Goal: Task Accomplishment & Management: Use online tool/utility

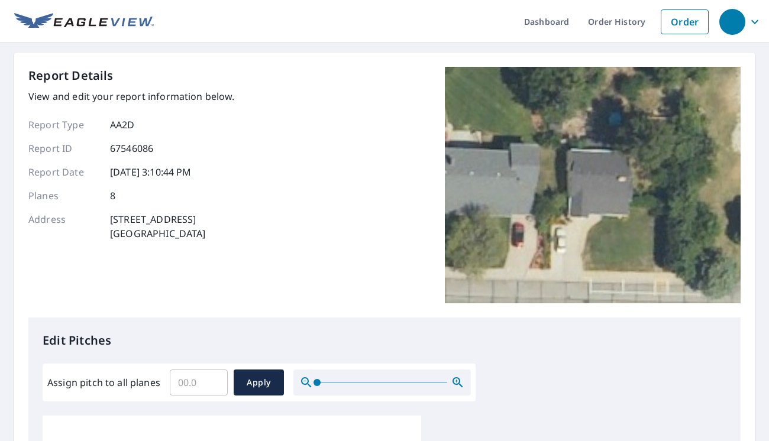
click at [194, 377] on input "Assign pitch to all planes" at bounding box center [199, 382] width 58 height 33
type input "6"
click at [258, 379] on span "Apply" at bounding box center [258, 383] width 31 height 15
type input "6"
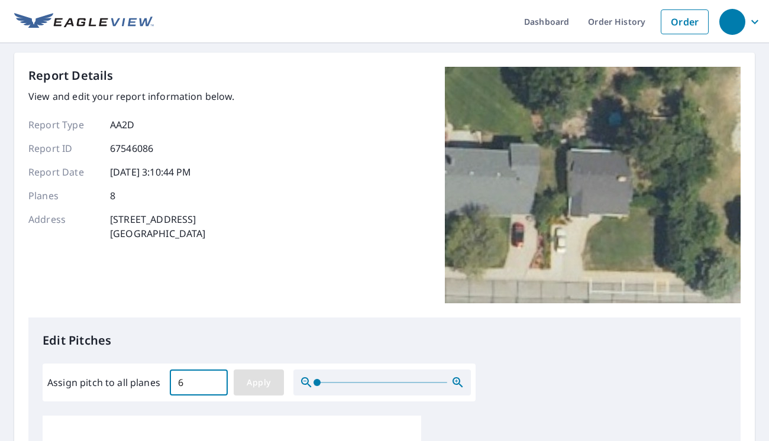
type input "6"
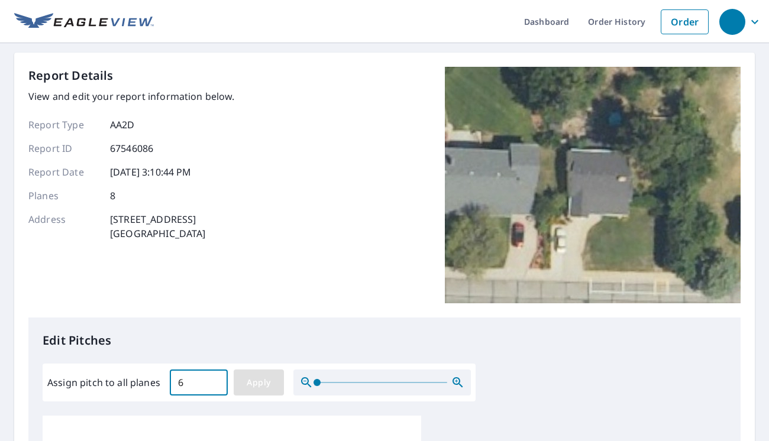
type input "6"
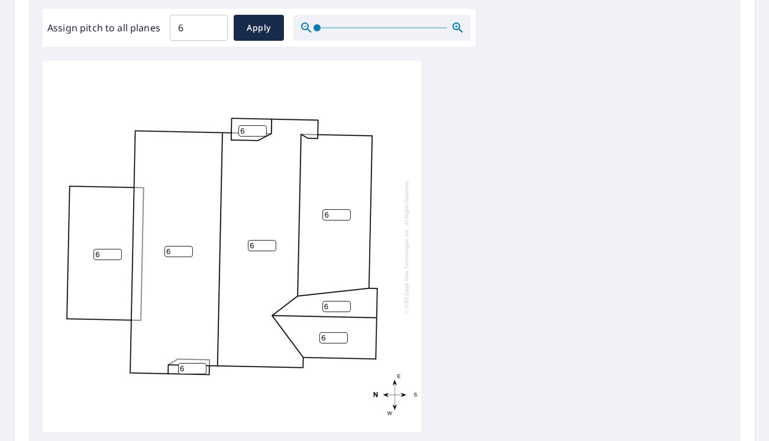
click at [100, 253] on input "6" at bounding box center [107, 254] width 28 height 11
type input "4"
click at [327, 214] on input "6" at bounding box center [336, 214] width 28 height 11
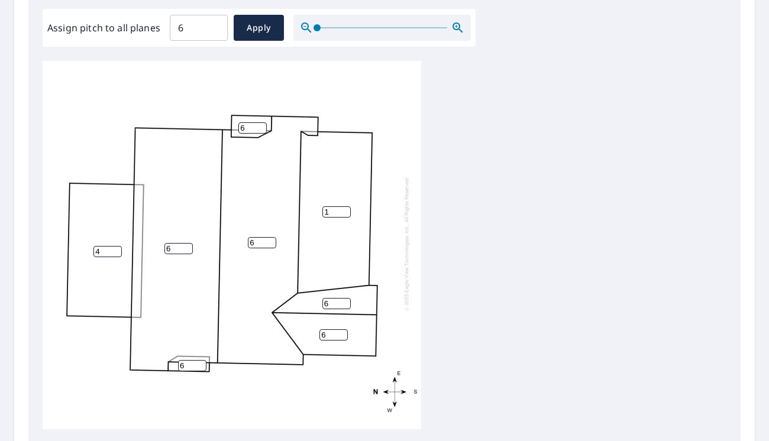
scroll to position [12, 0]
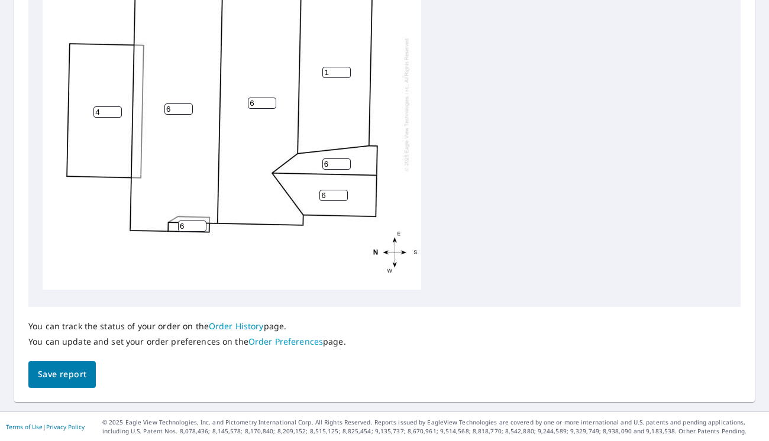
type input "1"
click at [72, 370] on span "Save report" at bounding box center [62, 374] width 49 height 15
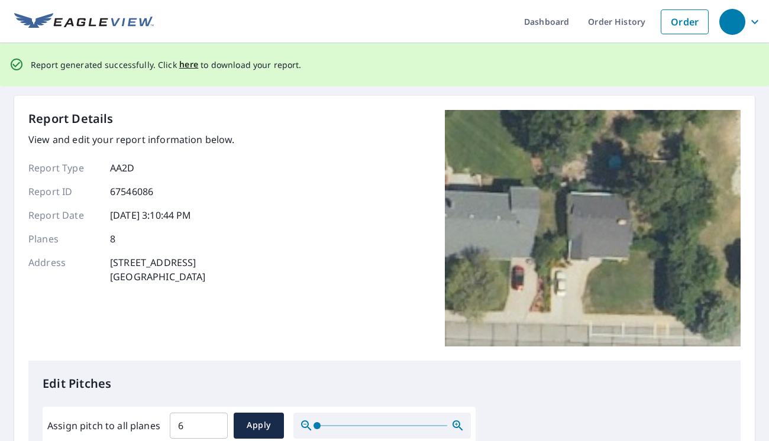
scroll to position [0, 0]
click at [182, 62] on span "here" at bounding box center [189, 64] width 20 height 15
